Goal: Task Accomplishment & Management: Manage account settings

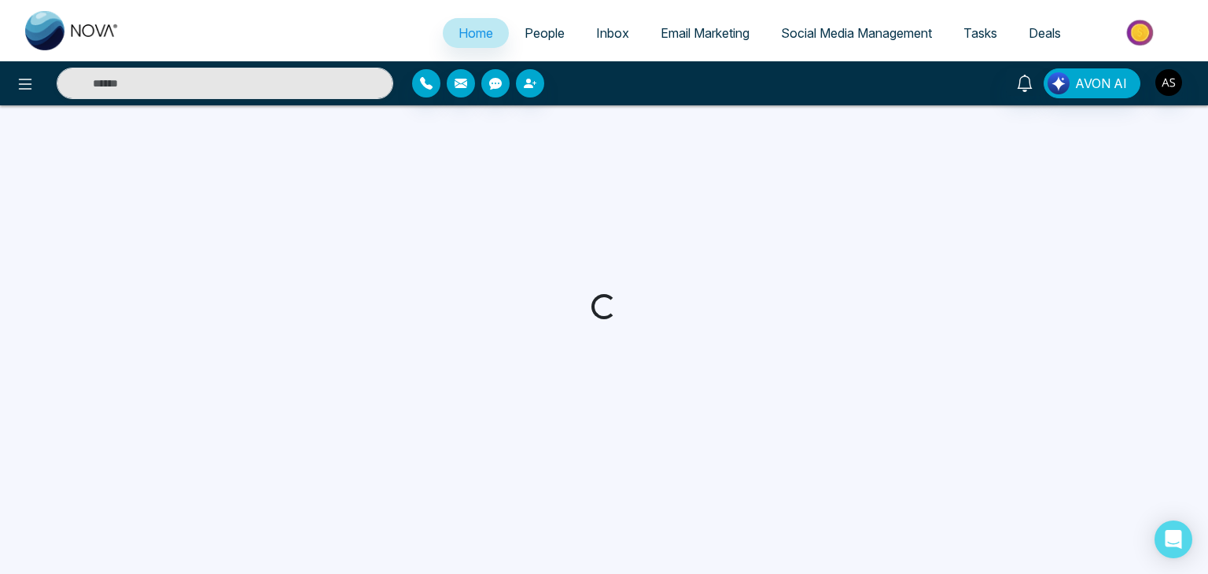
select select "*"
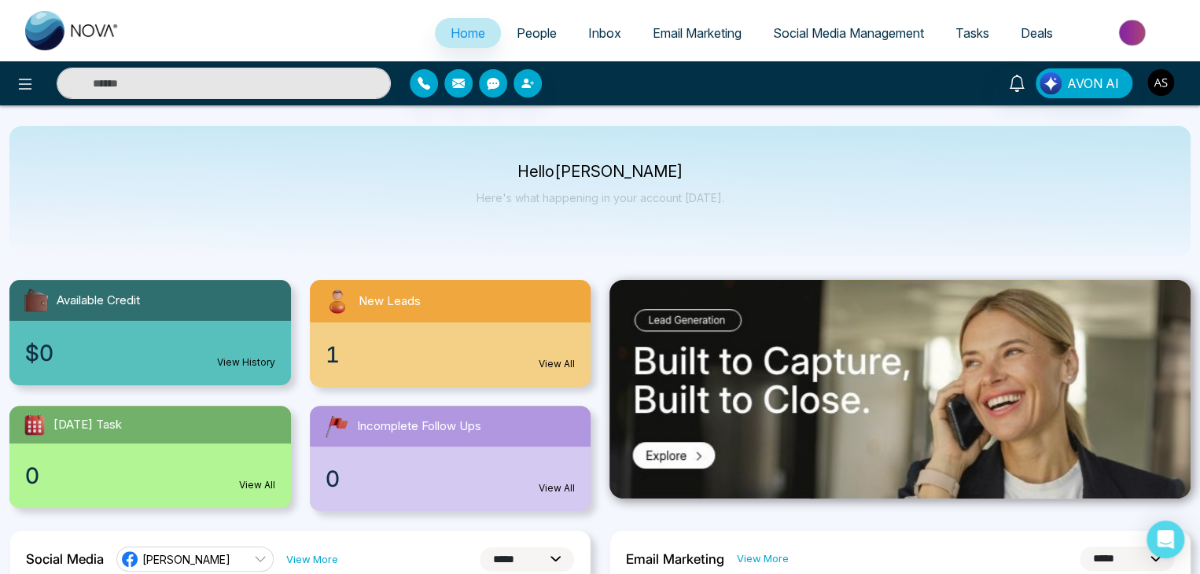
click at [1161, 80] on img "button" at bounding box center [1161, 82] width 27 height 27
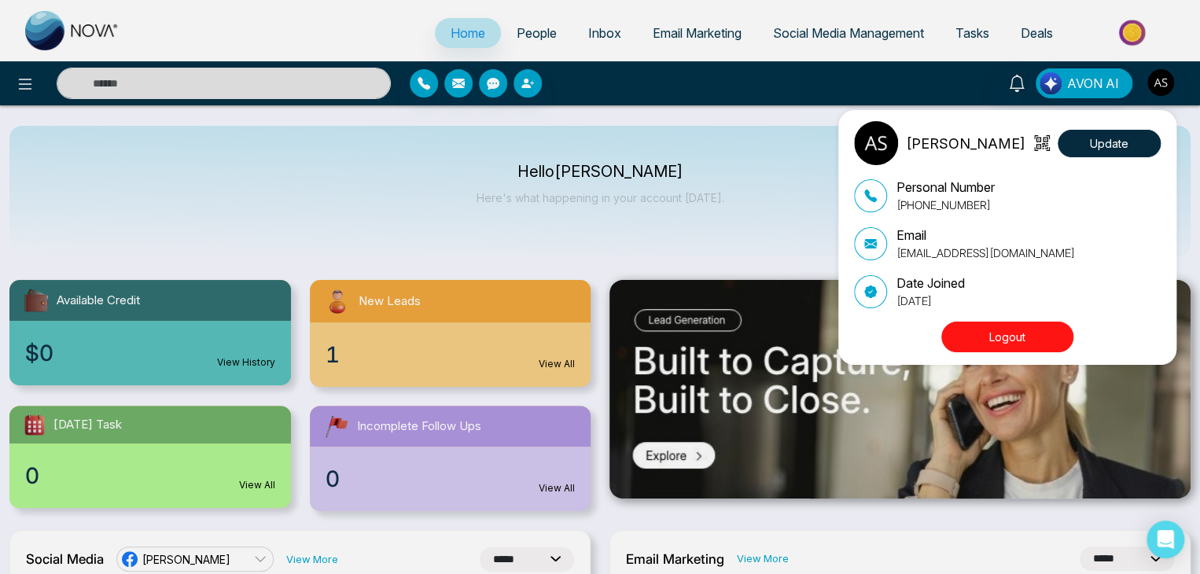
click at [1020, 334] on button "Logout" at bounding box center [1007, 337] width 132 height 31
